Goal: Information Seeking & Learning: Compare options

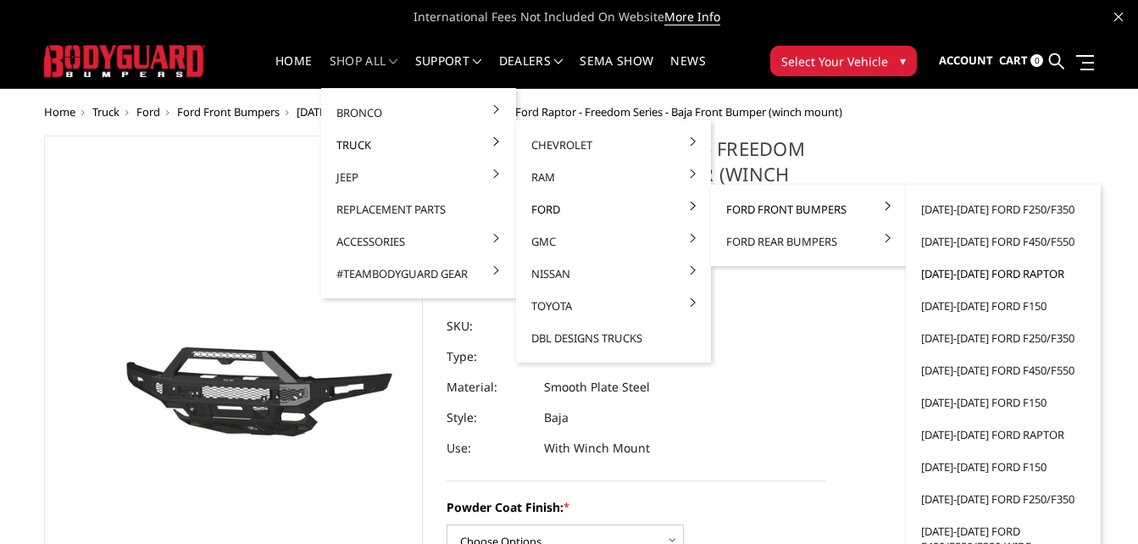
click at [953, 277] on link "[DATE]-[DATE] Ford Raptor" at bounding box center [1003, 274] width 181 height 32
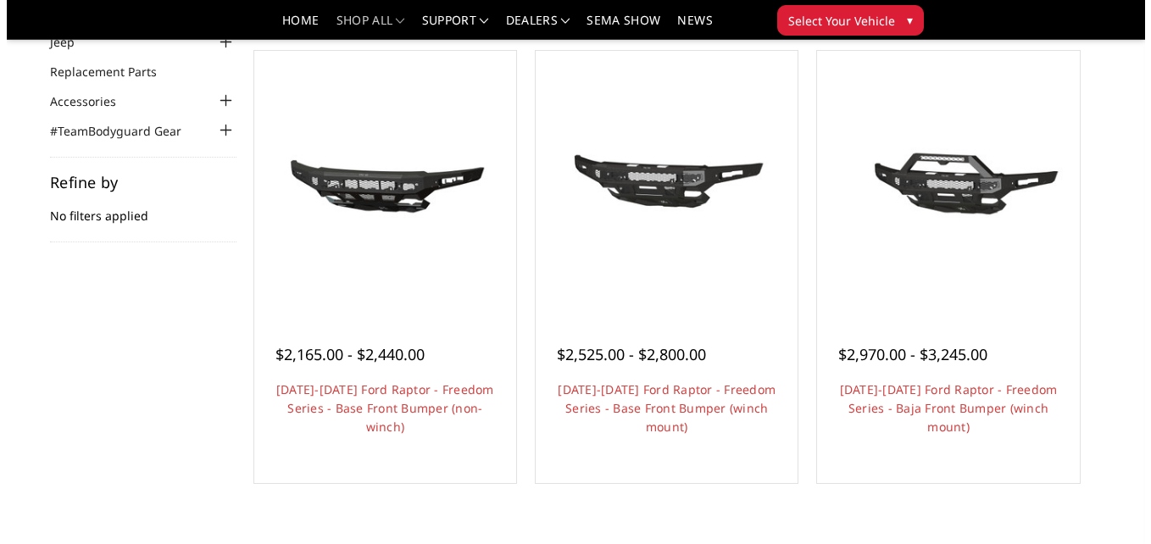
scroll to position [157, 0]
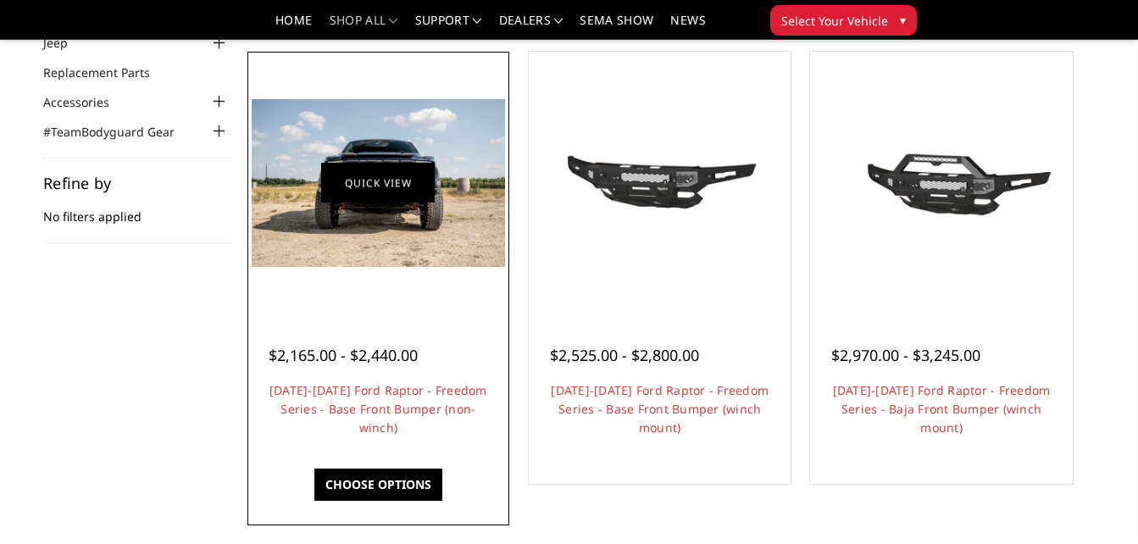
click at [394, 183] on link "Quick view" at bounding box center [378, 183] width 114 height 40
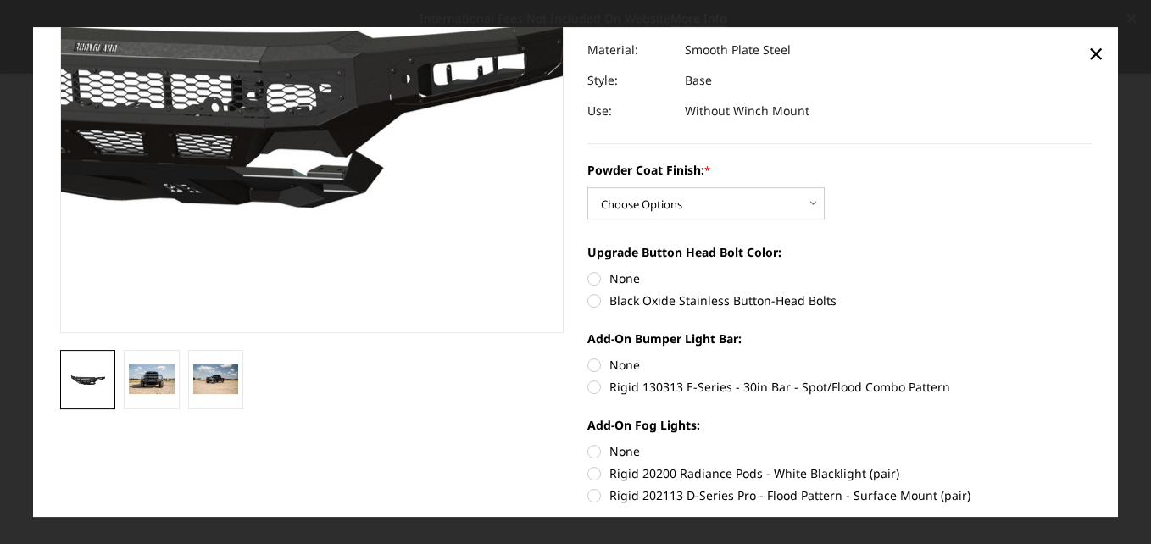
scroll to position [231, 0]
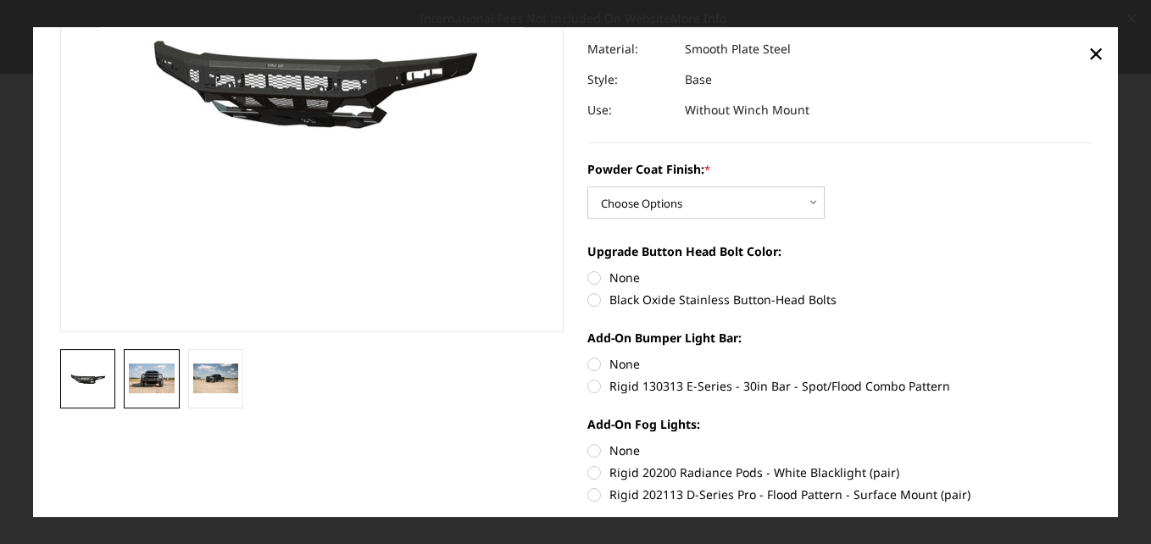
click at [167, 385] on img at bounding box center [152, 379] width 46 height 30
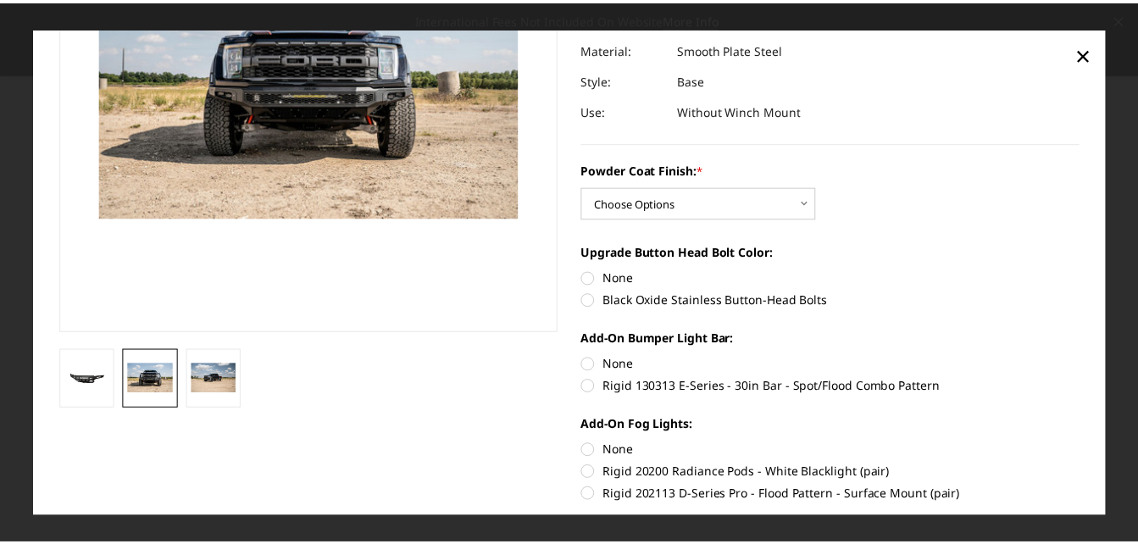
scroll to position [189, 0]
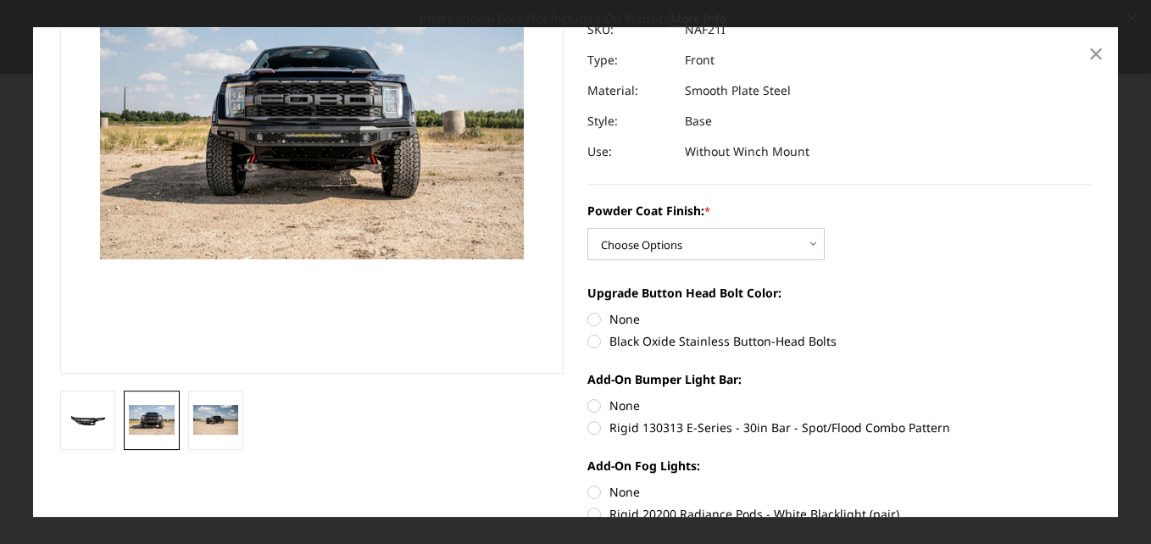
click at [1095, 50] on span "×" at bounding box center [1095, 53] width 15 height 36
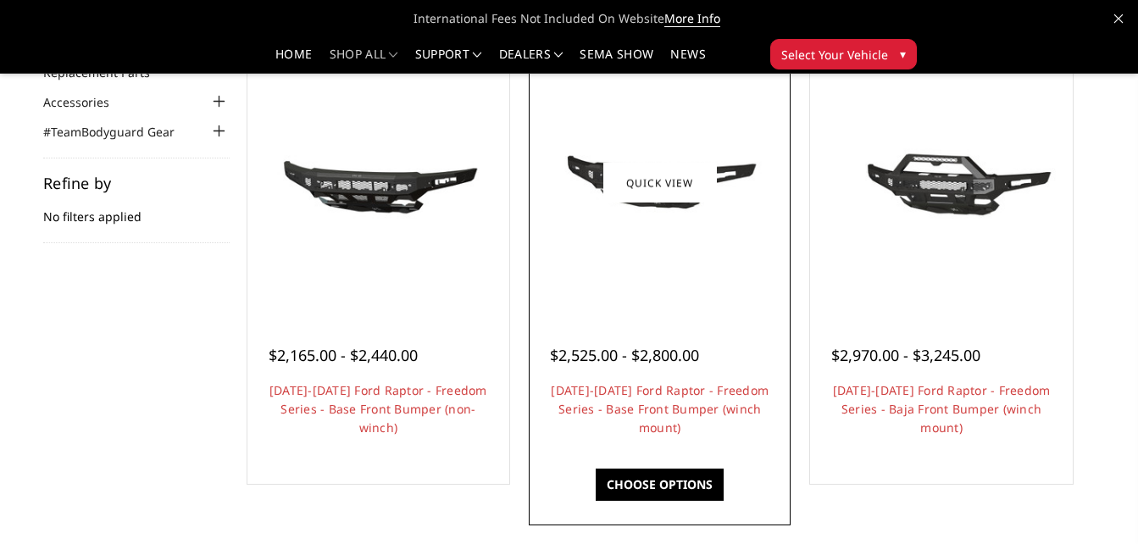
click at [656, 274] on div at bounding box center [659, 182] width 253 height 253
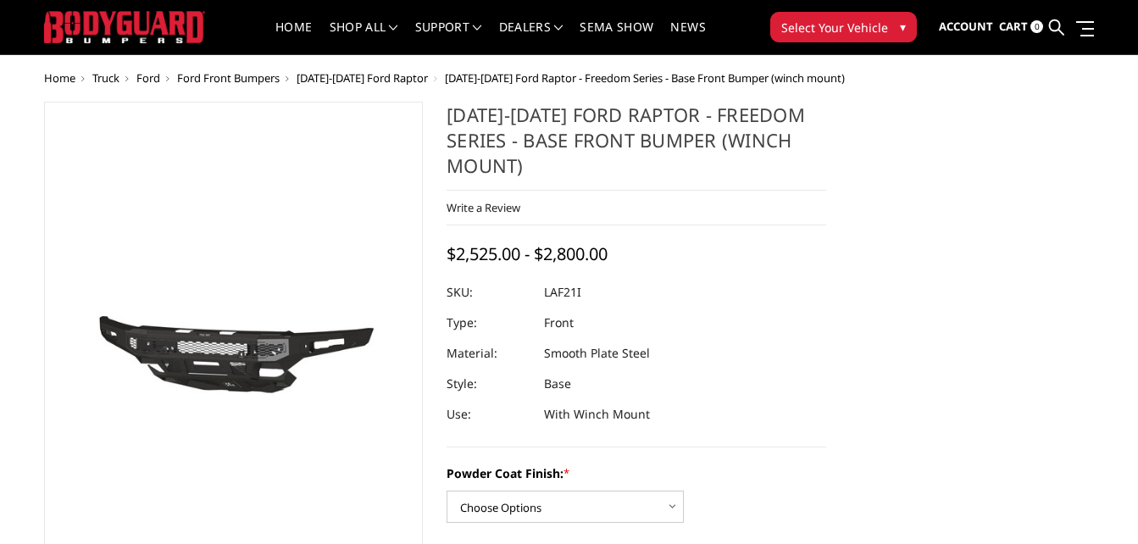
scroll to position [35, 0]
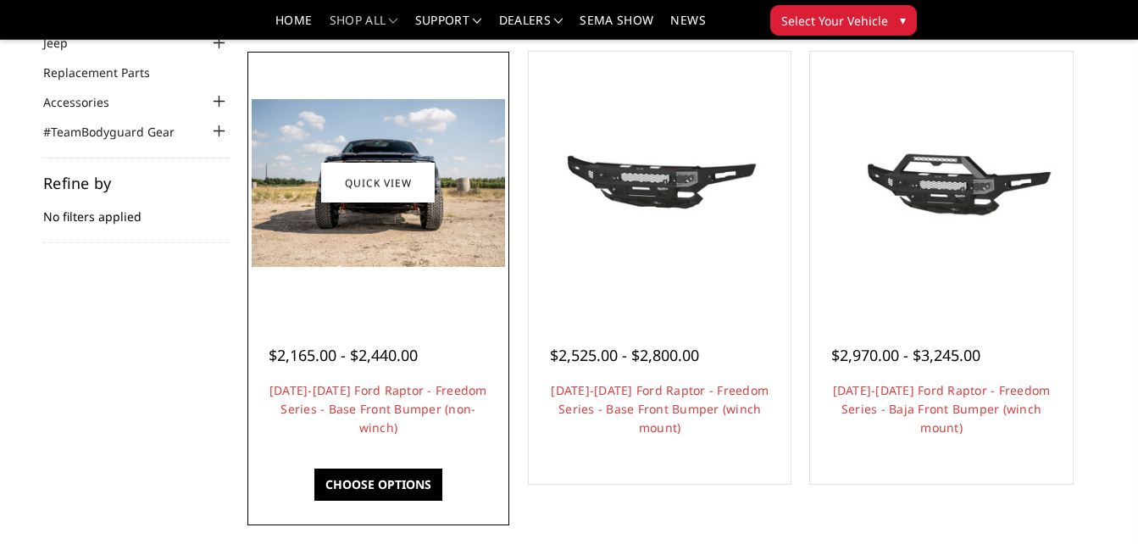
click at [370, 238] on img at bounding box center [378, 183] width 253 height 168
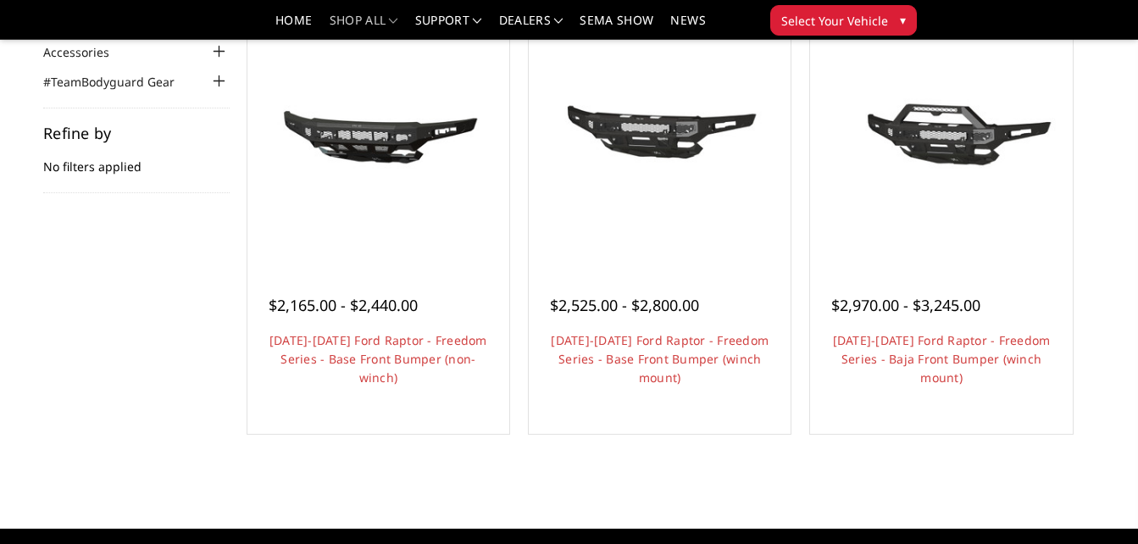
scroll to position [157, 0]
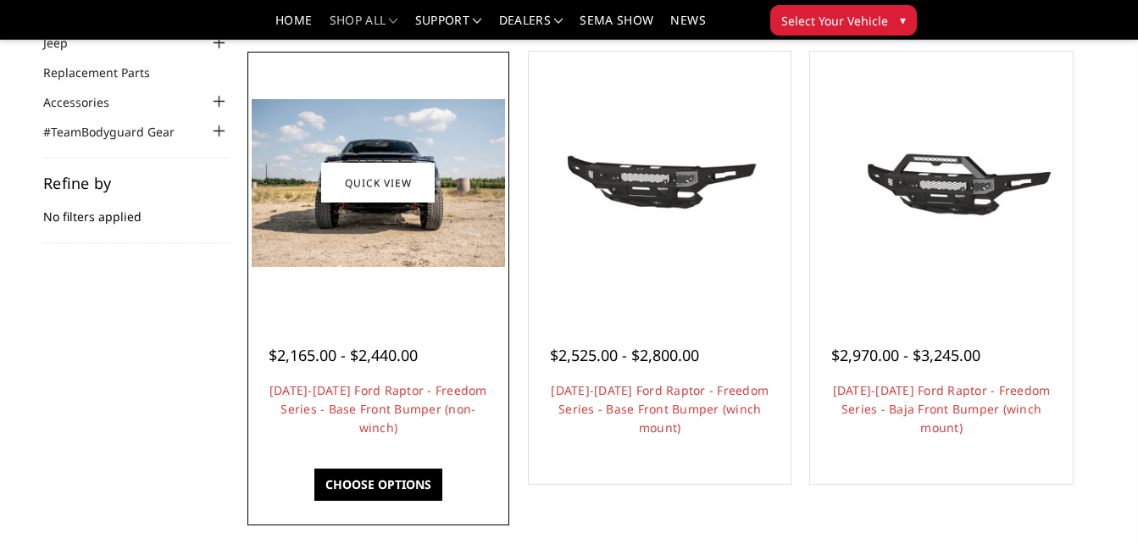
click at [414, 228] on img at bounding box center [378, 183] width 253 height 168
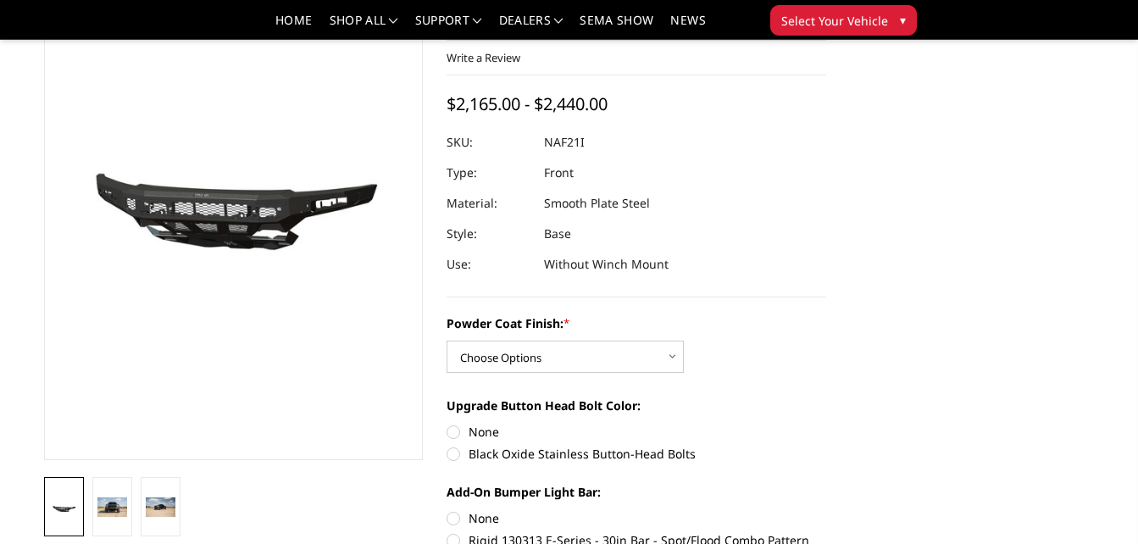
scroll to position [139, 0]
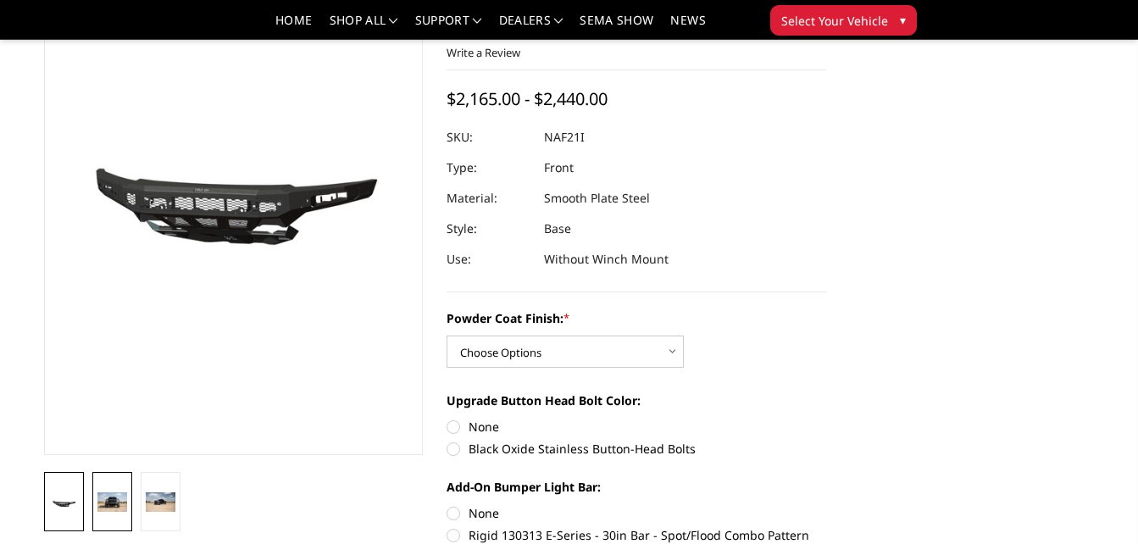
click at [116, 503] on img at bounding box center [112, 501] width 30 height 19
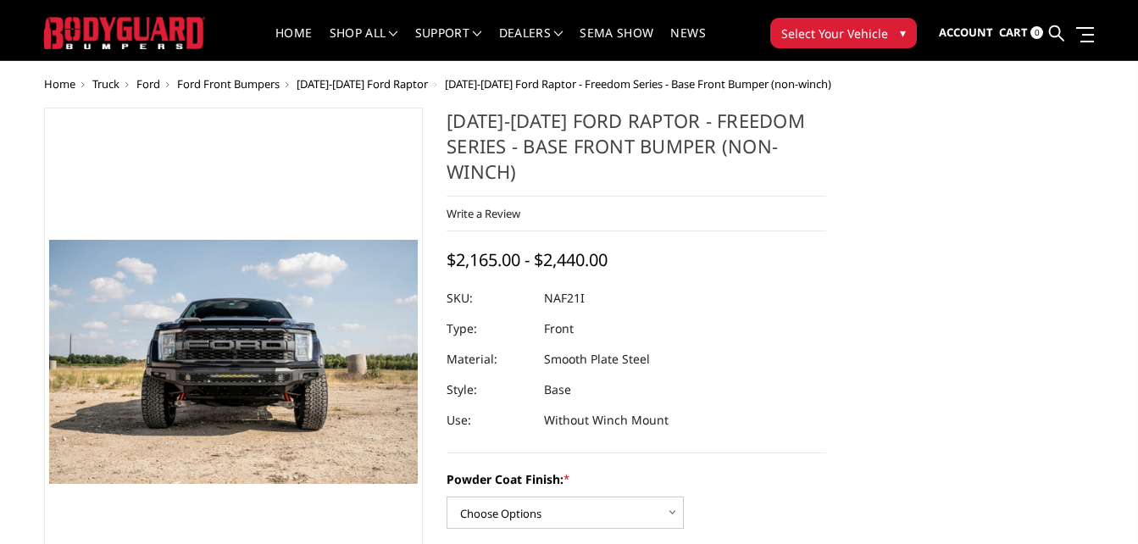
scroll to position [0, 0]
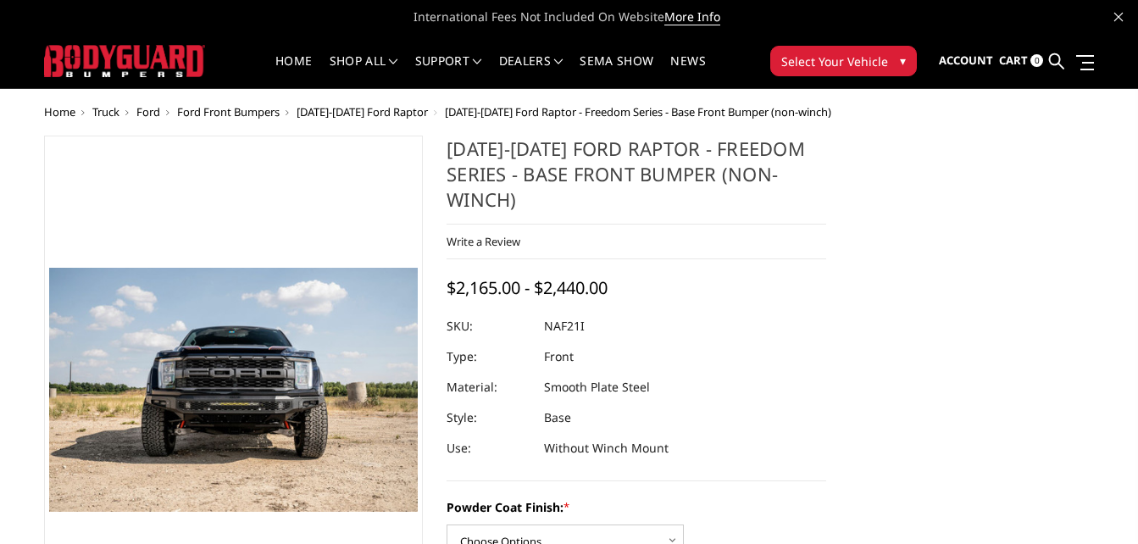
click at [364, 116] on span "[DATE]-[DATE] Ford Raptor" at bounding box center [362, 111] width 131 height 15
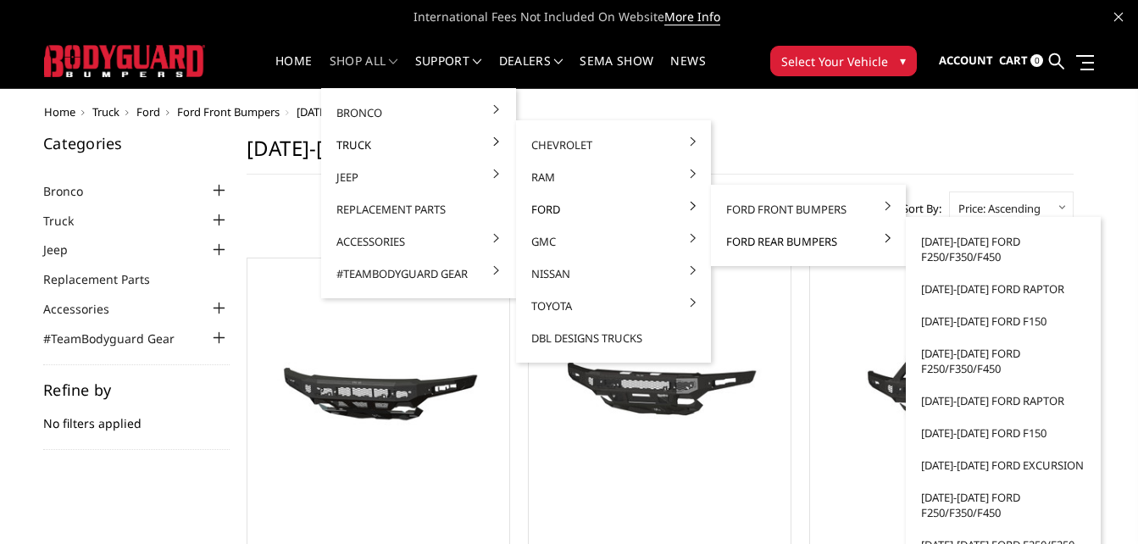
click at [752, 247] on link "Ford Rear Bumpers" at bounding box center [808, 241] width 181 height 32
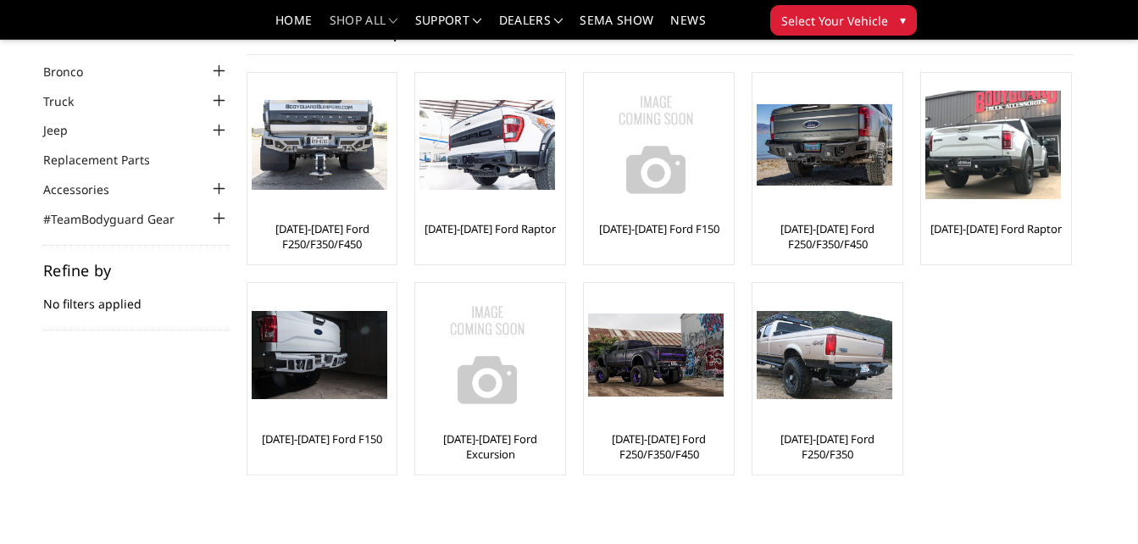
scroll to position [68, 0]
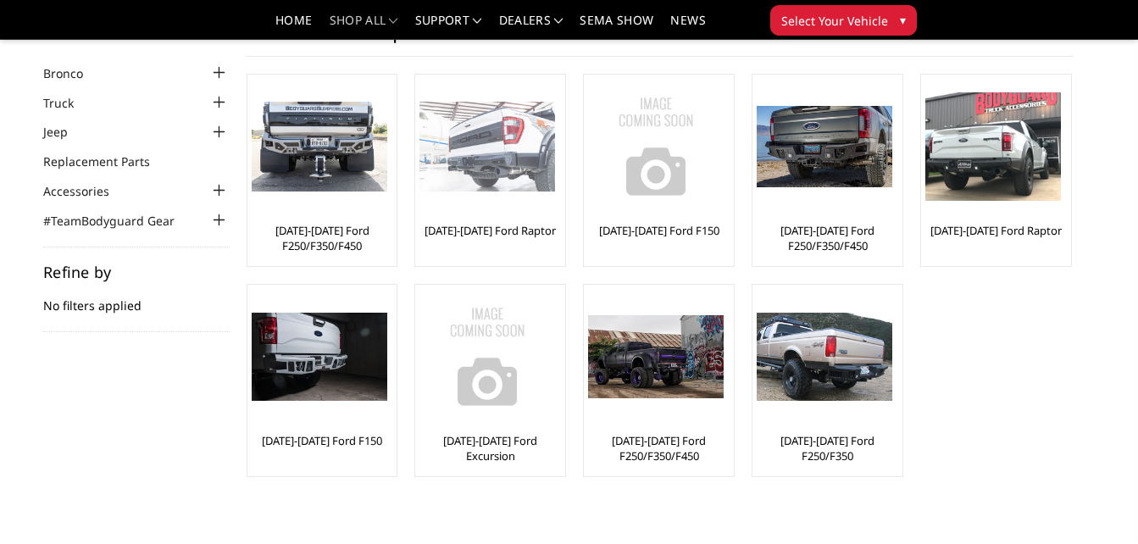
click at [502, 153] on img at bounding box center [488, 147] width 136 height 91
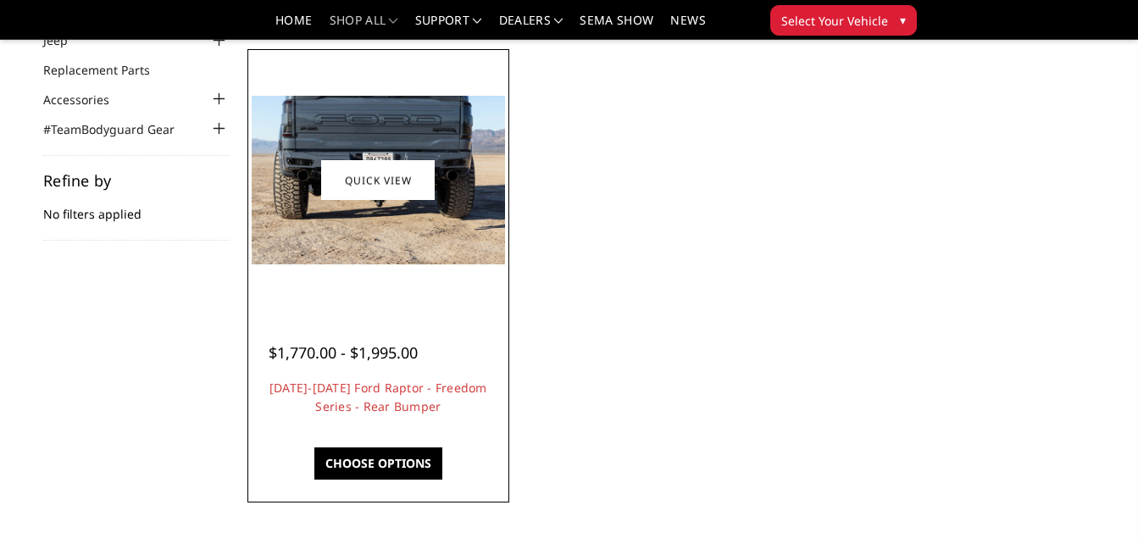
scroll to position [160, 0]
click at [448, 214] on img at bounding box center [378, 179] width 253 height 169
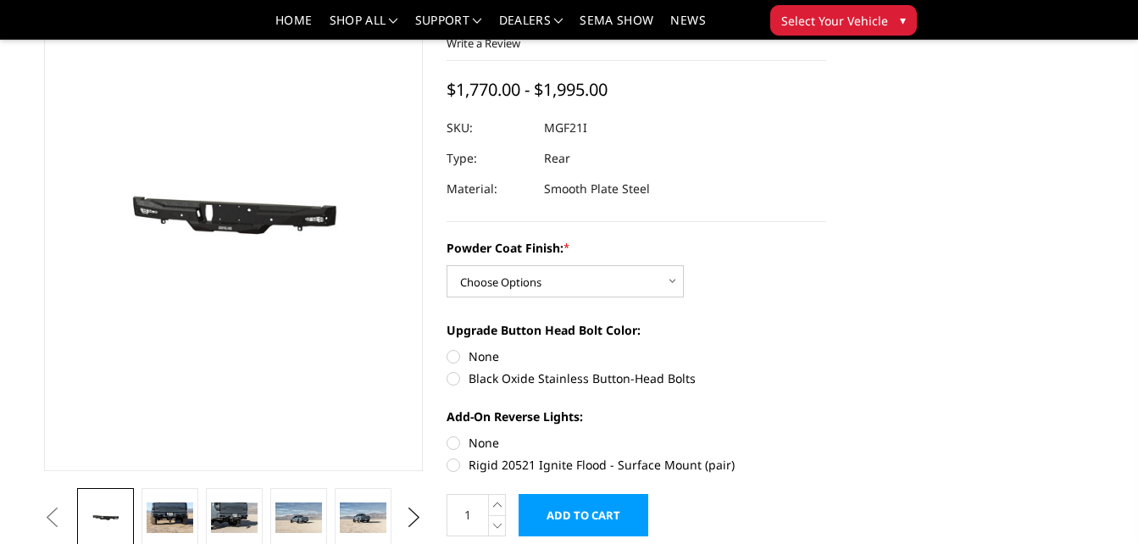
scroll to position [125, 0]
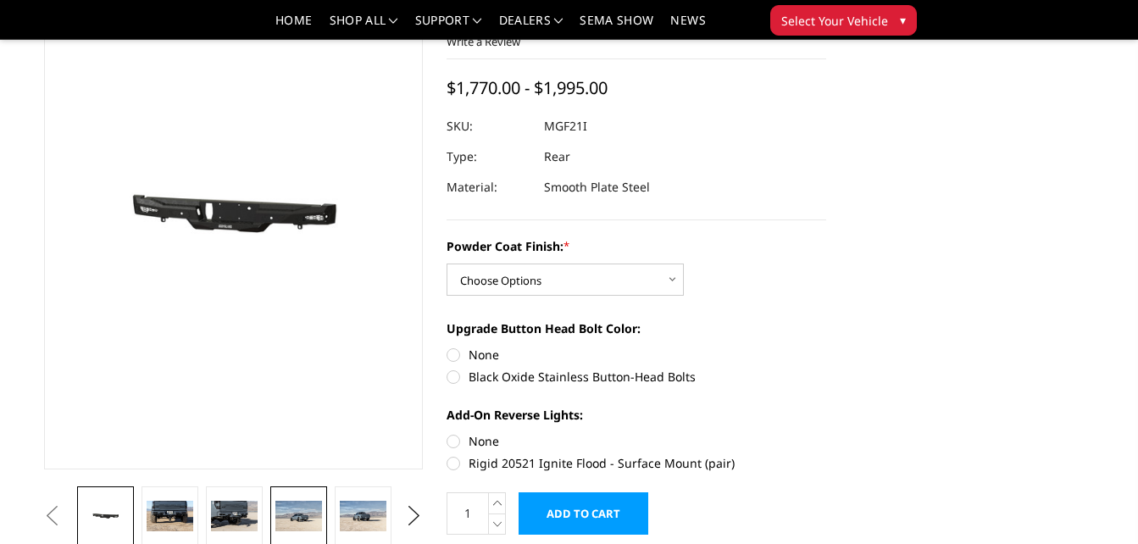
click at [302, 517] on img at bounding box center [298, 516] width 46 height 31
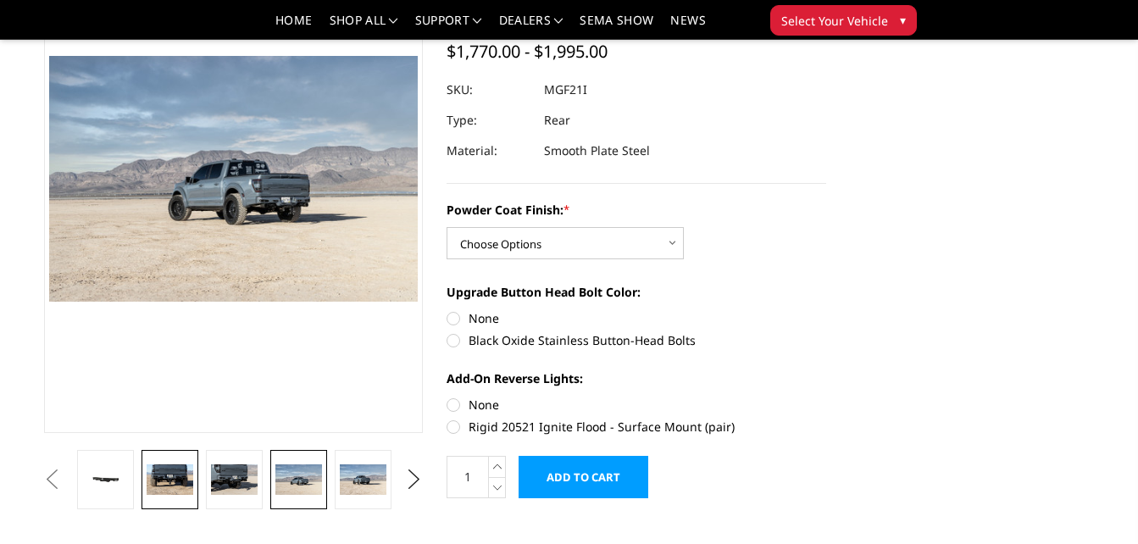
scroll to position [162, 0]
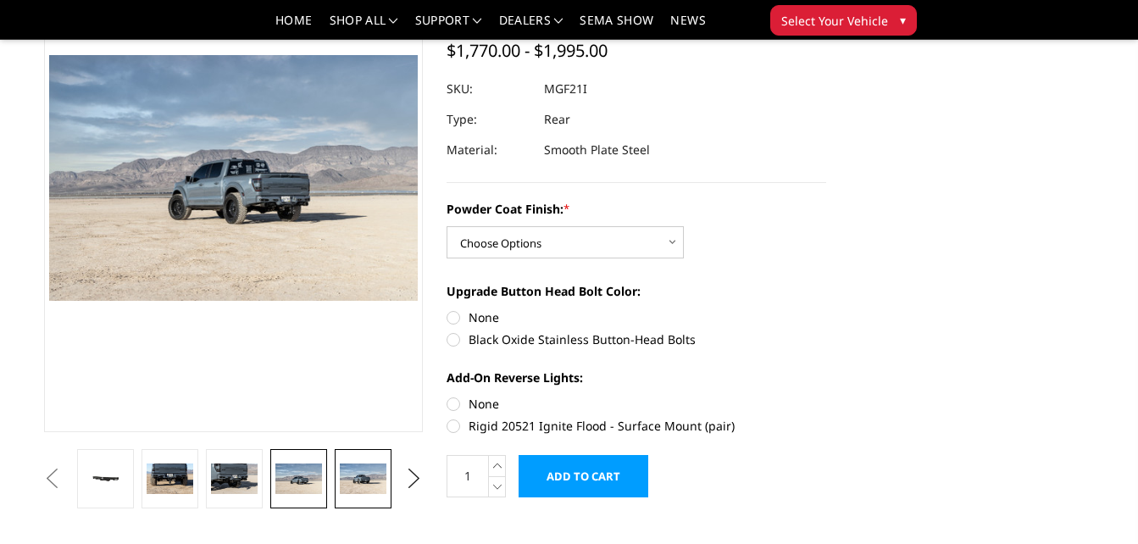
click at [372, 478] on img at bounding box center [363, 479] width 46 height 31
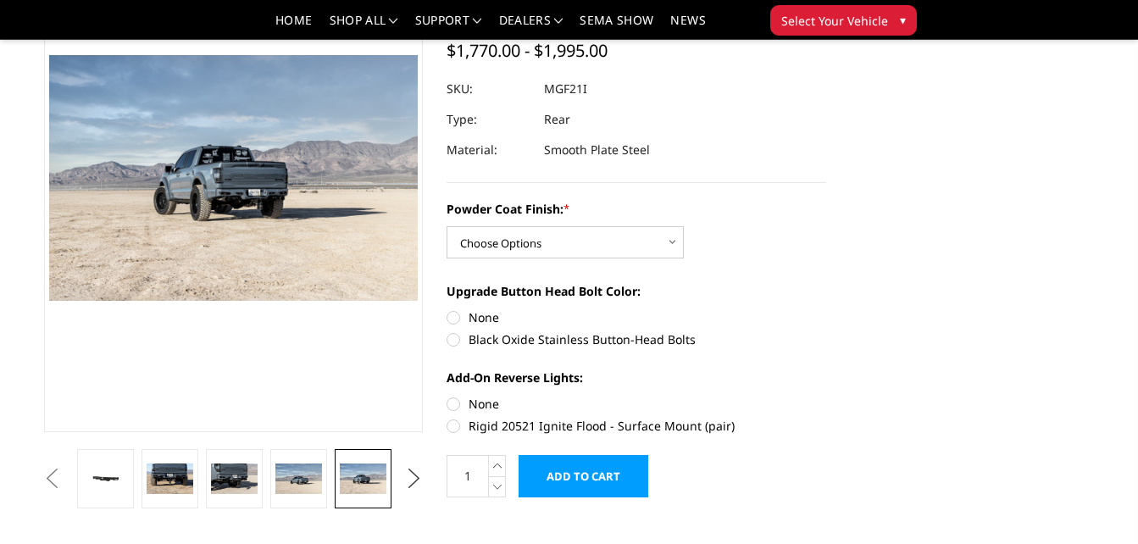
click at [406, 482] on button "Next" at bounding box center [414, 478] width 25 height 25
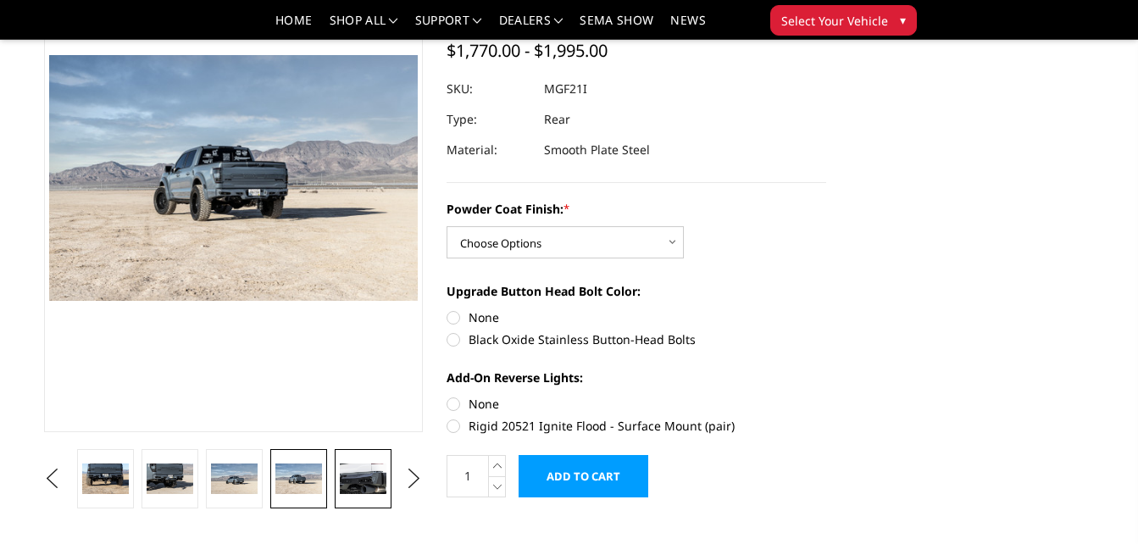
click at [358, 477] on img at bounding box center [363, 479] width 46 height 31
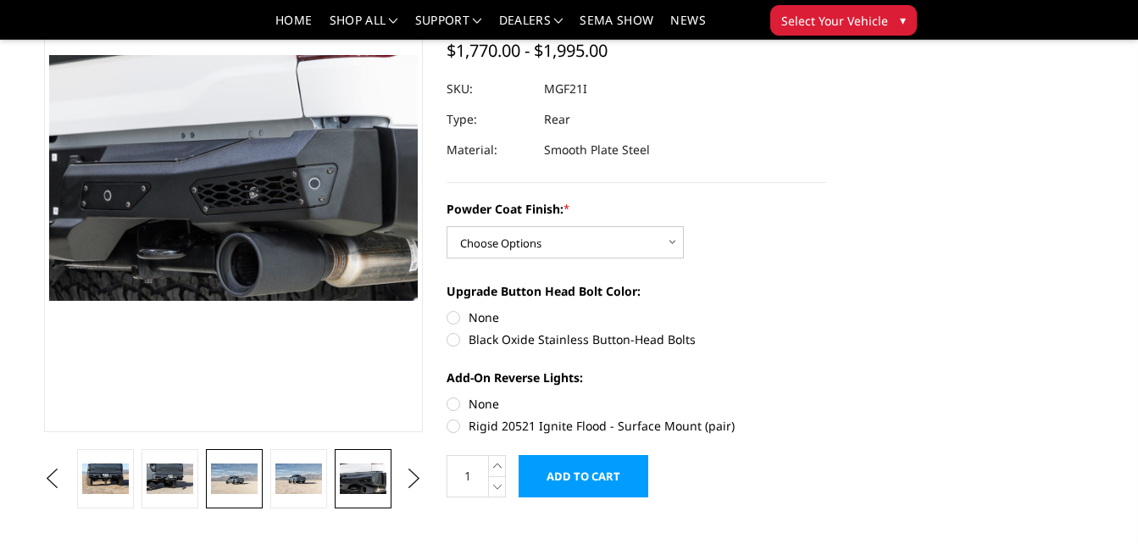
click at [212, 474] on img at bounding box center [234, 479] width 46 height 31
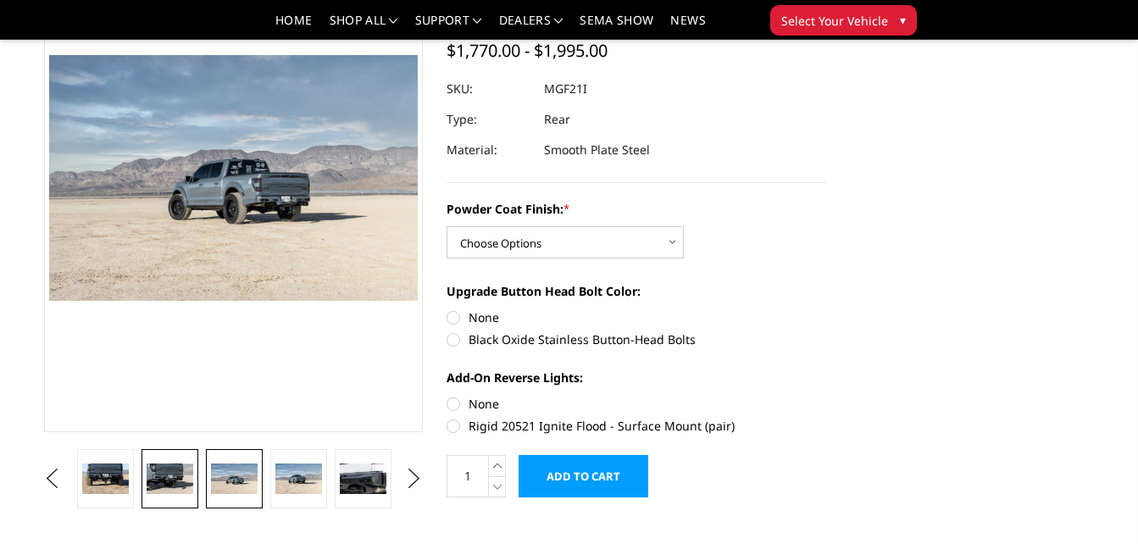
click at [161, 475] on img at bounding box center [170, 479] width 46 height 31
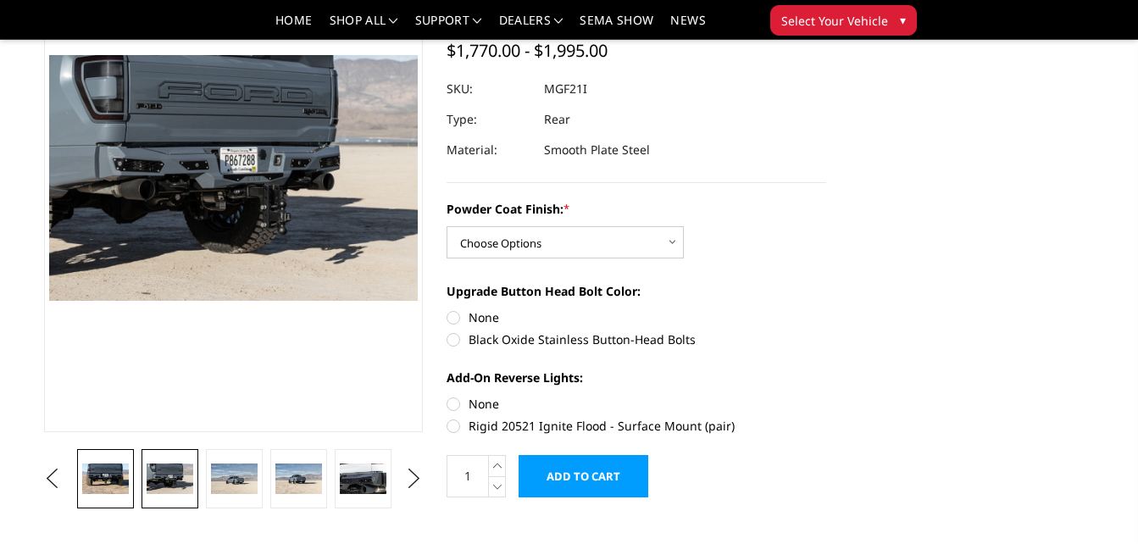
click at [129, 468] on link at bounding box center [105, 478] width 56 height 59
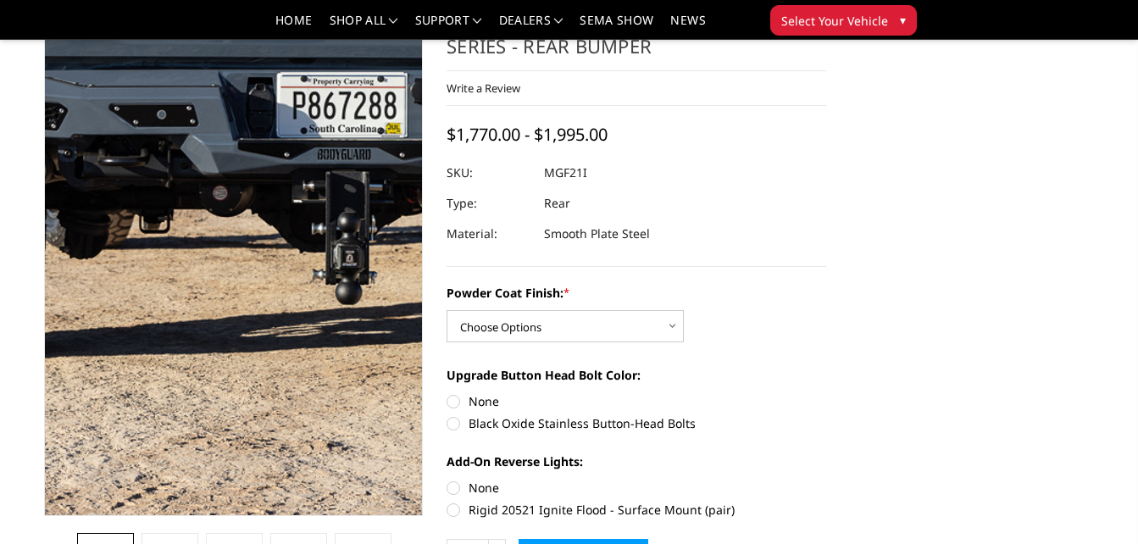
scroll to position [0, 0]
